Goal: Information Seeking & Learning: Find specific fact

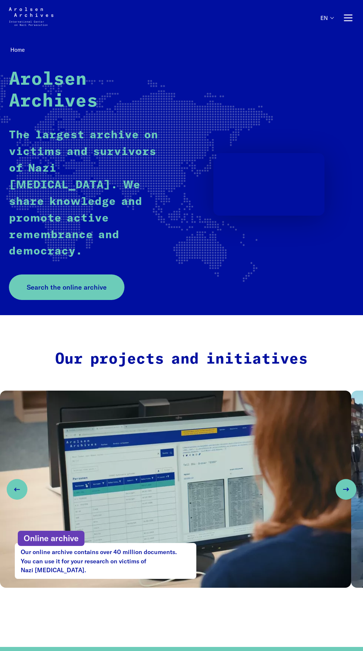
click at [346, 23] on button "Primary navigation" at bounding box center [348, 18] width 12 height 12
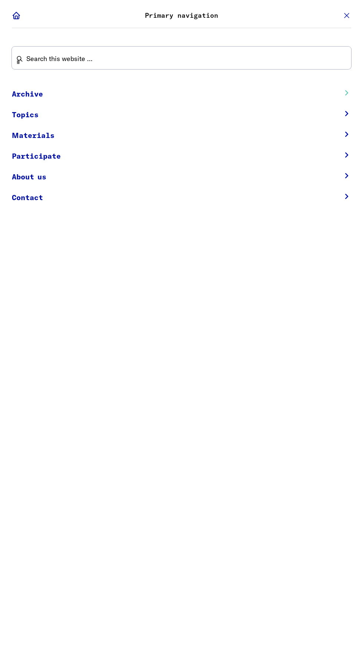
click at [349, 88] on link "Archive submenu" at bounding box center [344, 94] width 26 height 20
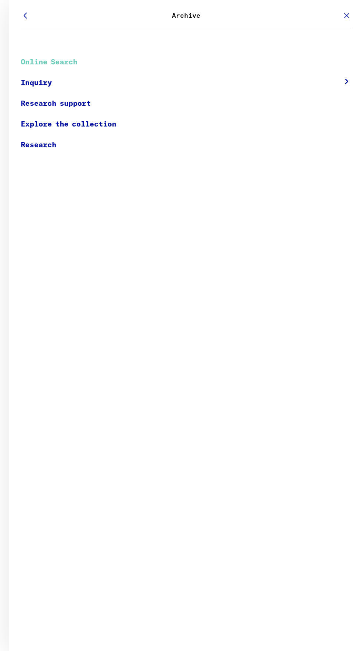
click at [71, 63] on link "Online Search" at bounding box center [186, 62] width 330 height 21
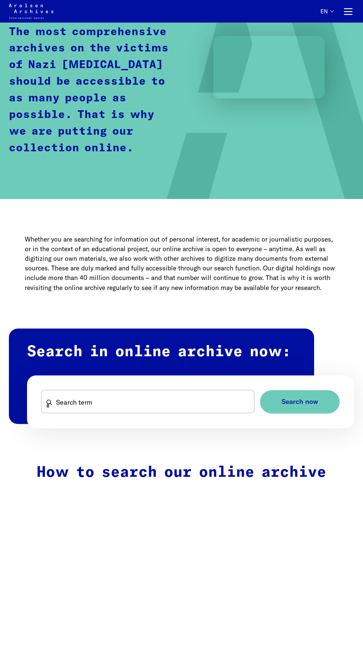
scroll to position [117, 0]
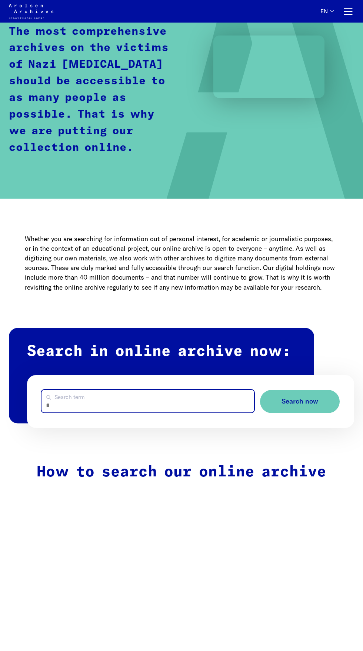
click at [136, 406] on input "Search term" at bounding box center [147, 401] width 212 height 23
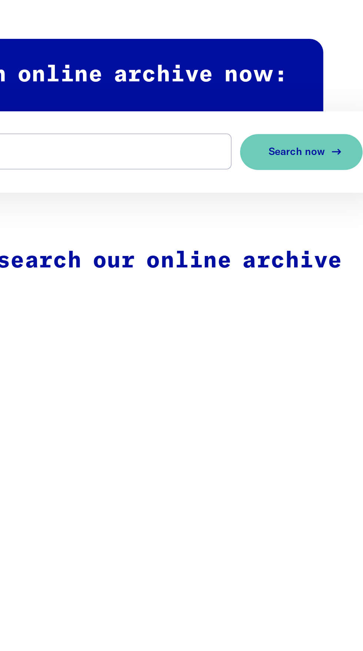
click at [307, 387] on span "Search now" at bounding box center [296, 389] width 37 height 8
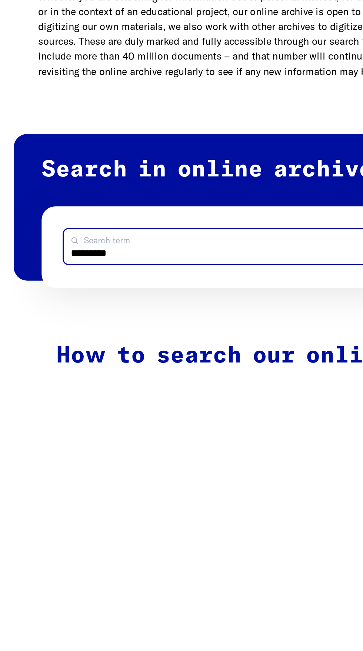
click at [161, 392] on input "*********" at bounding box center [147, 388] width 212 height 23
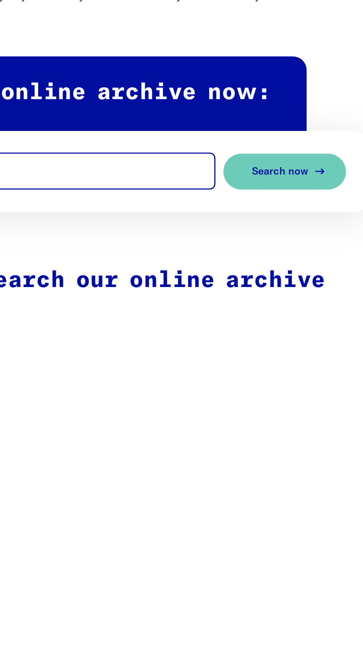
type input "********"
click at [312, 388] on span "Search now" at bounding box center [296, 389] width 37 height 8
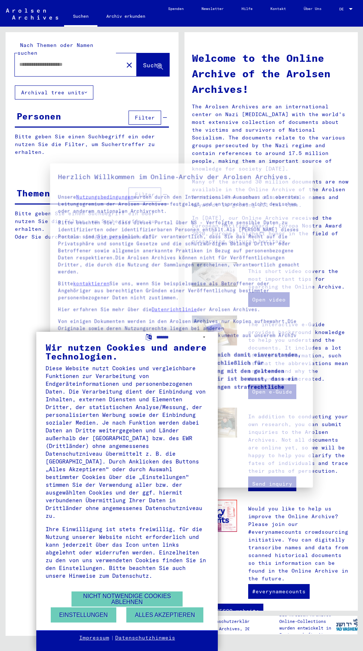
type input "*********"
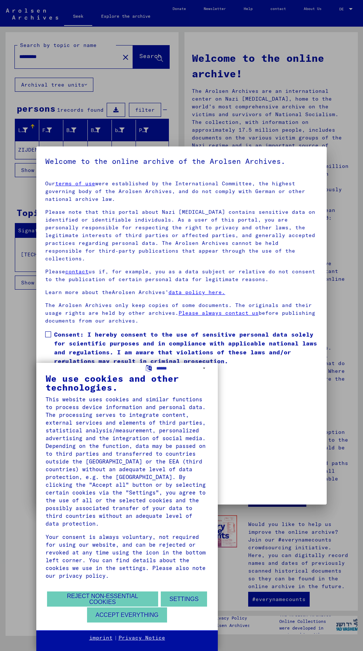
click at [84, 513] on font "This website uses cookies and similar functions to process device information a…" at bounding box center [126, 461] width 160 height 131
click at [104, 619] on font "Accept everything" at bounding box center [126, 615] width 63 height 6
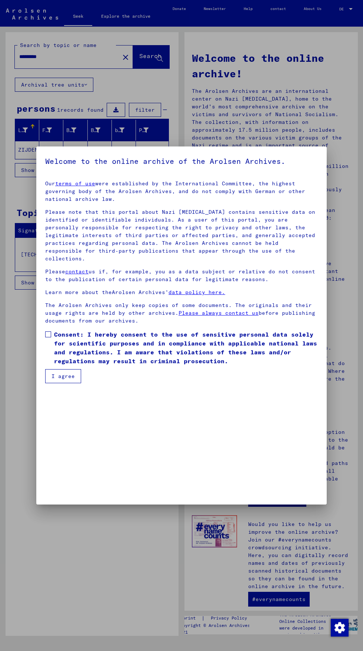
scroll to position [159, 0]
click at [46, 383] on mat-dialog-content "Our terms of use were established by the International Committee, the highest g…" at bounding box center [181, 279] width 290 height 209
click at [43, 383] on mat-dialog-content "Our terms of use were established by the International Committee, the highest g…" at bounding box center [181, 279] width 290 height 209
click at [46, 338] on span at bounding box center [48, 335] width 6 height 6
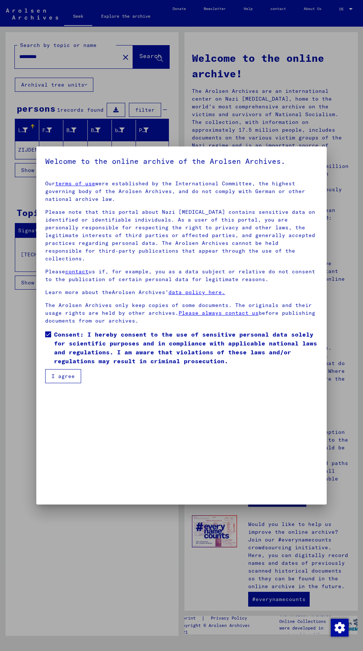
click at [74, 383] on button "I agree" at bounding box center [63, 376] width 36 height 14
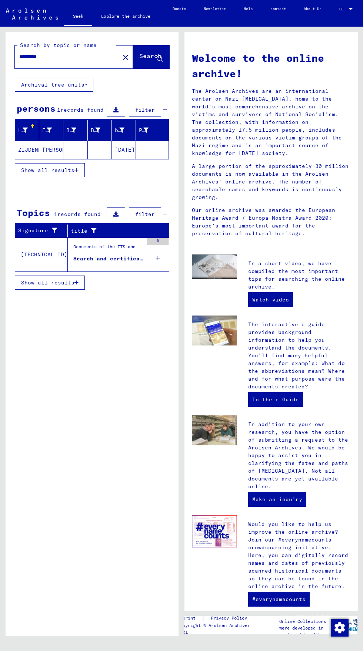
click at [50, 150] on font "ENGELBERTUS" at bounding box center [63, 150] width 43 height 7
